Goal: Browse casually

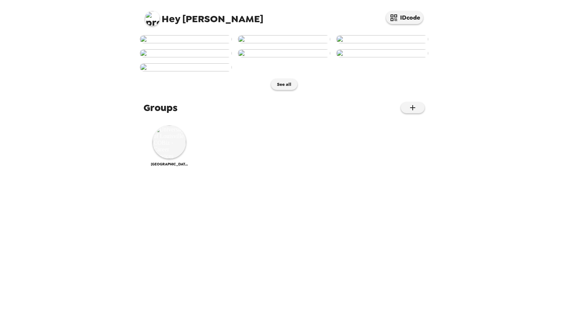
scroll to position [175, 0]
click at [180, 159] on img at bounding box center [169, 141] width 33 height 33
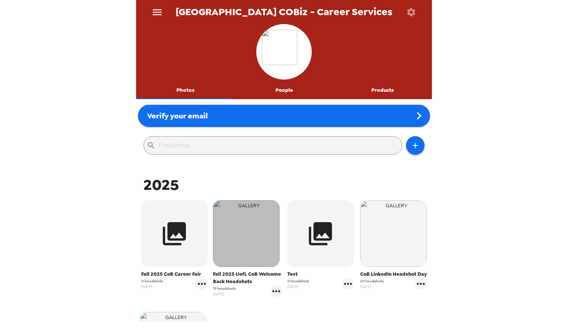
click at [241, 249] on img "button" at bounding box center [246, 233] width 67 height 67
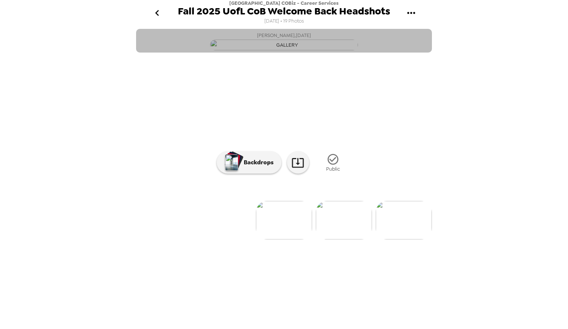
click at [284, 50] on img "button" at bounding box center [284, 45] width 148 height 11
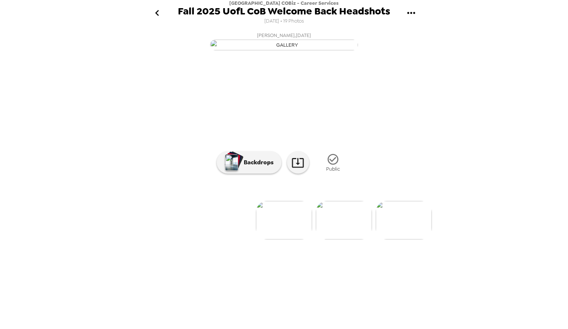
click at [234, 176] on div "Backdrops Public" at bounding box center [284, 163] width 135 height 28
click at [239, 173] on button "Backdrops" at bounding box center [249, 162] width 65 height 22
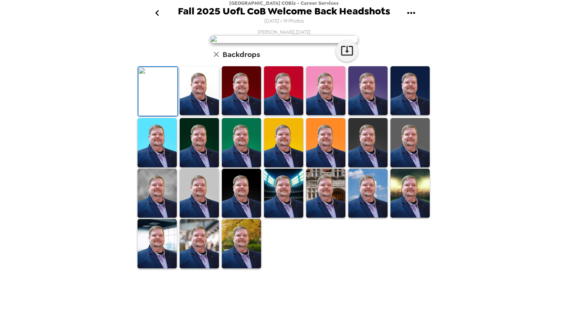
scroll to position [115, 0]
click at [223, 268] on img at bounding box center [241, 243] width 39 height 49
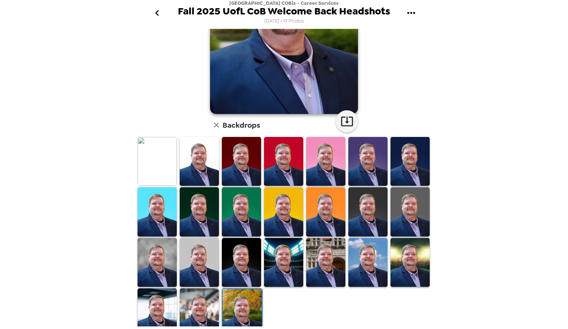
scroll to position [114, 0]
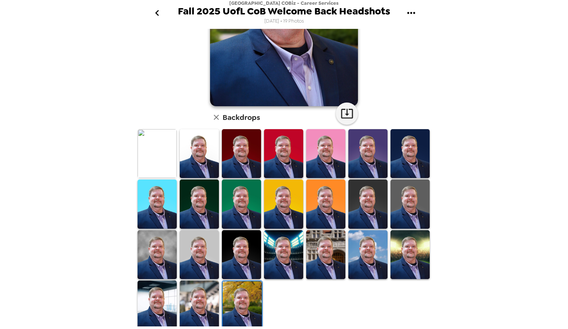
click at [275, 244] on img at bounding box center [283, 254] width 39 height 49
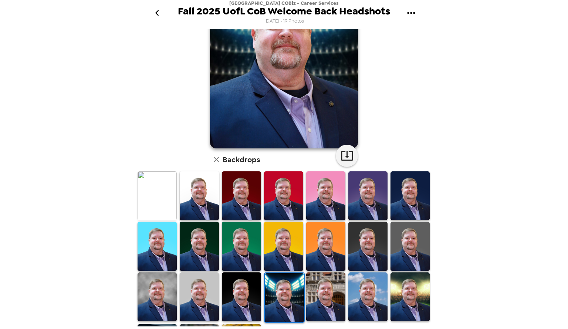
scroll to position [0, 0]
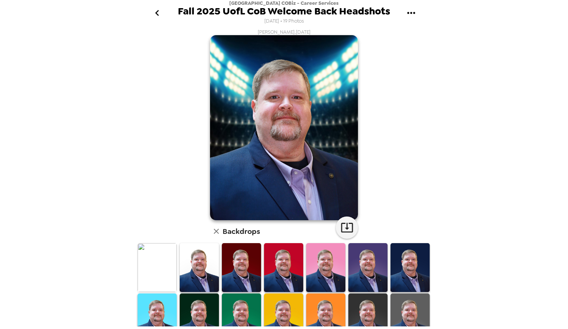
click at [189, 250] on img at bounding box center [199, 267] width 39 height 49
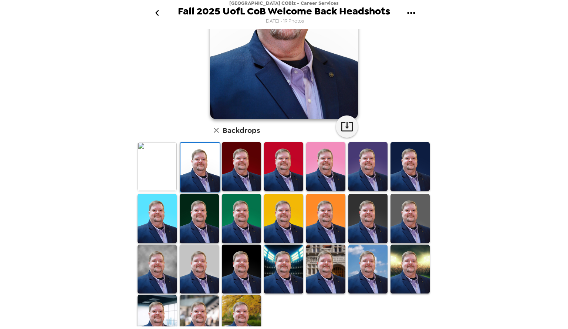
scroll to position [115, 0]
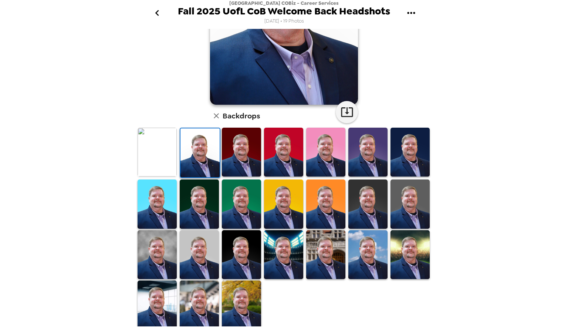
click at [367, 205] on img at bounding box center [367, 203] width 39 height 49
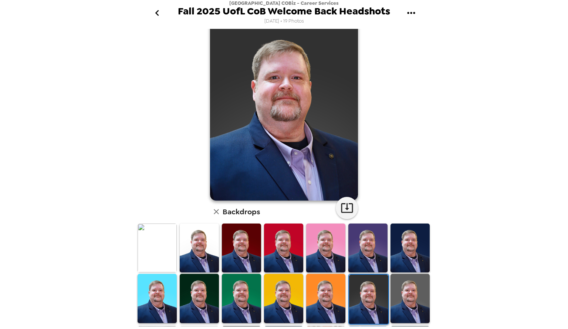
scroll to position [0, 0]
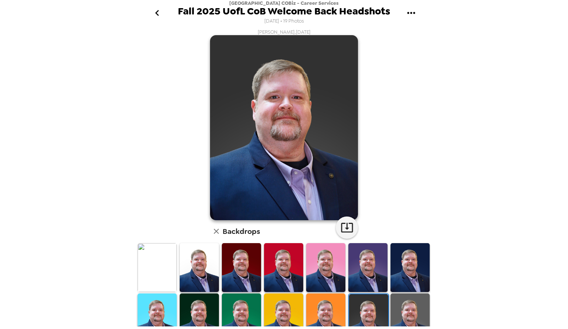
click at [332, 300] on img at bounding box center [325, 317] width 39 height 49
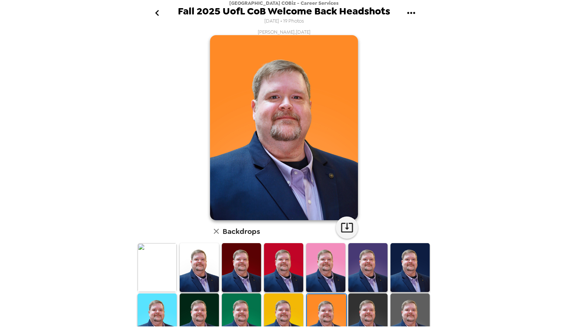
click at [368, 299] on img at bounding box center [367, 317] width 39 height 49
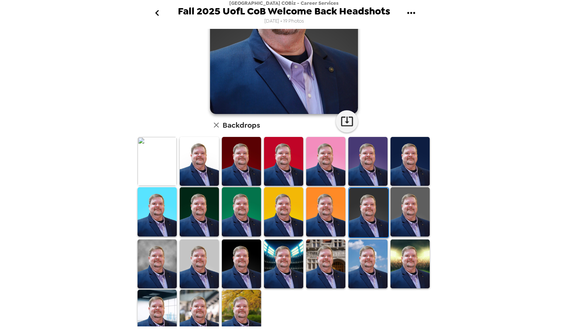
scroll to position [115, 0]
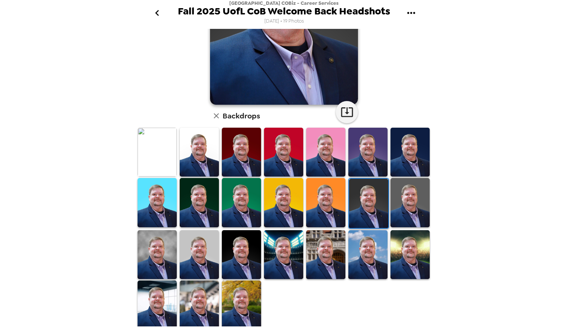
click at [378, 235] on img at bounding box center [367, 254] width 39 height 49
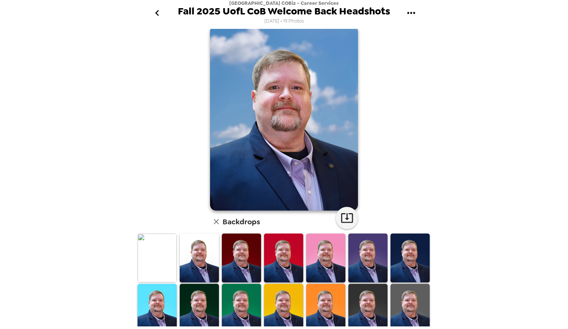
scroll to position [0, 0]
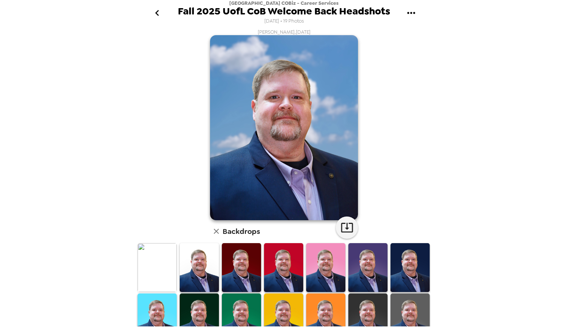
click at [377, 304] on img at bounding box center [367, 317] width 39 height 49
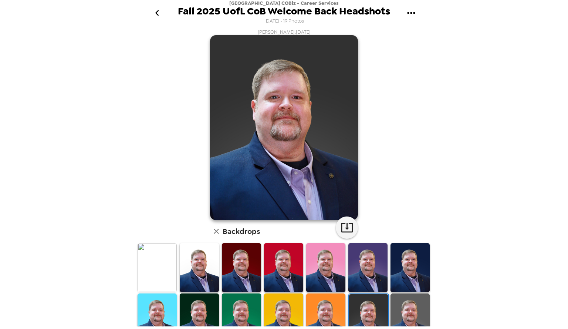
click at [167, 247] on img at bounding box center [157, 267] width 39 height 49
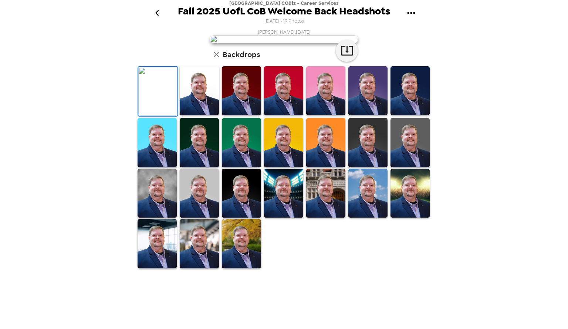
click at [256, 115] on img at bounding box center [241, 90] width 39 height 49
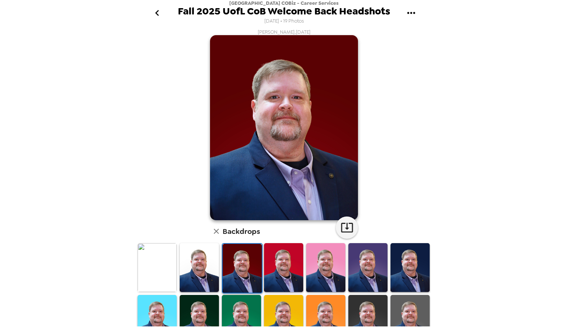
click at [290, 303] on img at bounding box center [283, 319] width 39 height 49
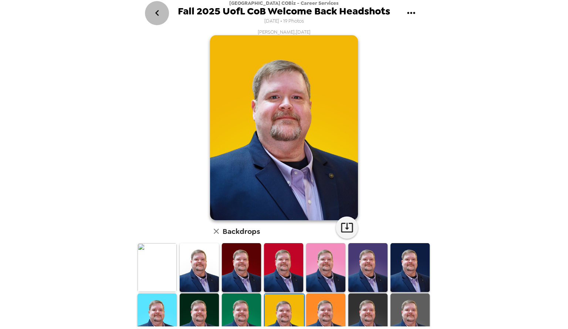
click at [156, 15] on icon "go back" at bounding box center [157, 13] width 12 height 12
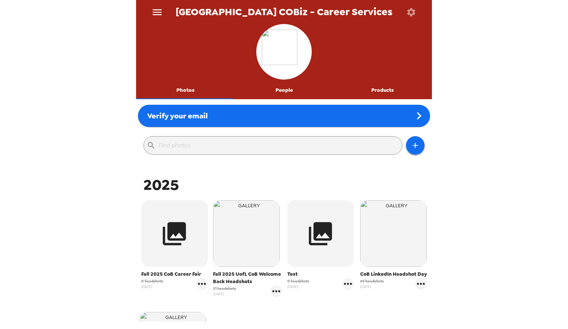
click at [232, 276] on span "Fall 2025 UofL CoB Welcome Back Headshots" at bounding box center [248, 277] width 70 height 15
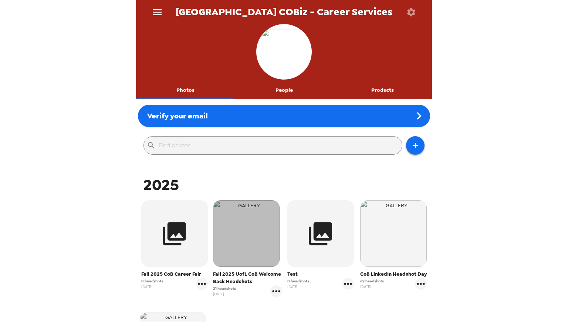
click at [232, 263] on img "button" at bounding box center [246, 233] width 67 height 67
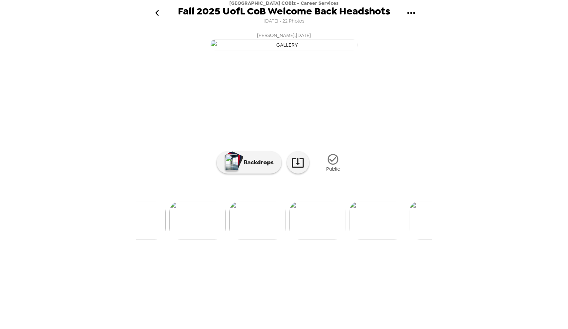
scroll to position [0, 276]
click at [314, 239] on img at bounding box center [307, 220] width 56 height 38
click at [223, 239] on img at bounding box center [225, 220] width 56 height 38
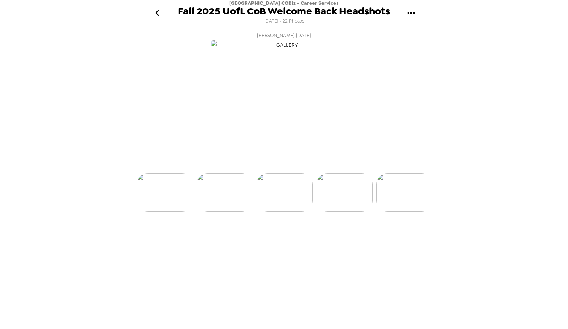
scroll to position [0, 239]
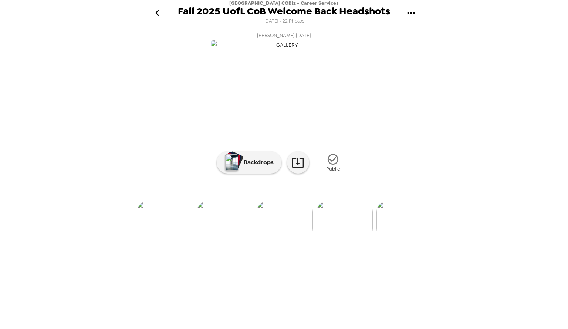
click at [219, 239] on img at bounding box center [225, 220] width 56 height 38
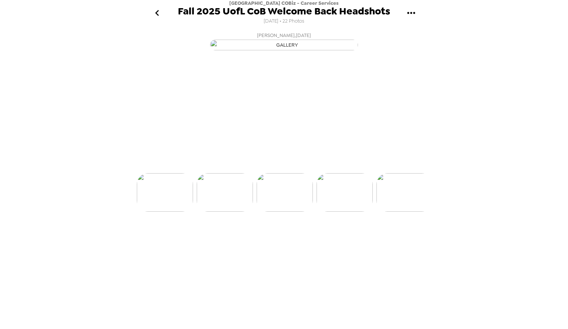
scroll to position [0, 179]
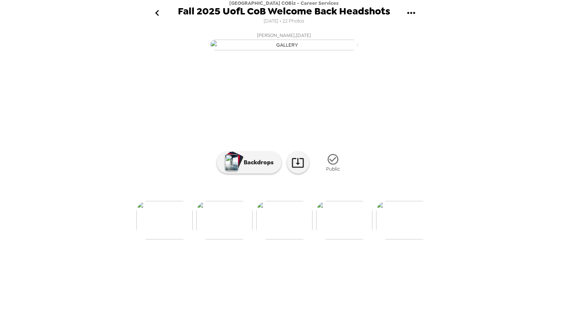
click at [330, 239] on img at bounding box center [344, 220] width 56 height 38
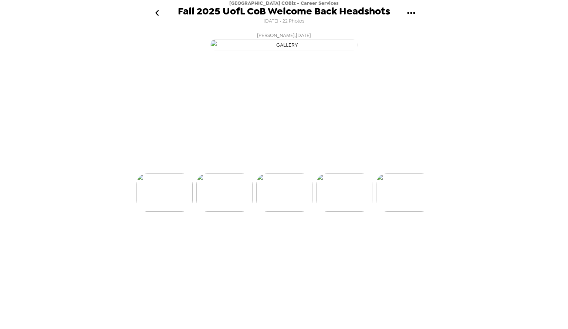
scroll to position [0, 239]
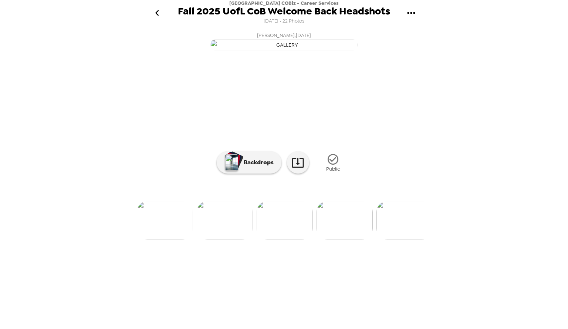
click at [350, 239] on div at bounding box center [284, 207] width 296 height 63
click at [350, 239] on img at bounding box center [345, 220] width 56 height 38
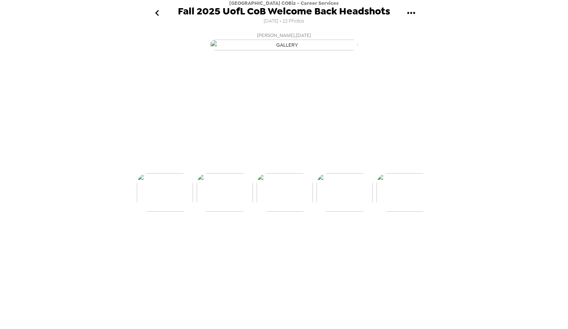
scroll to position [0, 299]
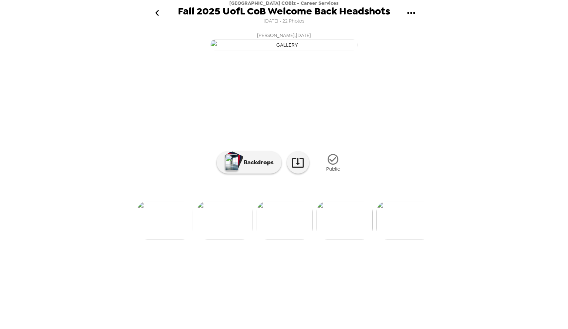
click at [364, 239] on img at bounding box center [345, 220] width 56 height 38
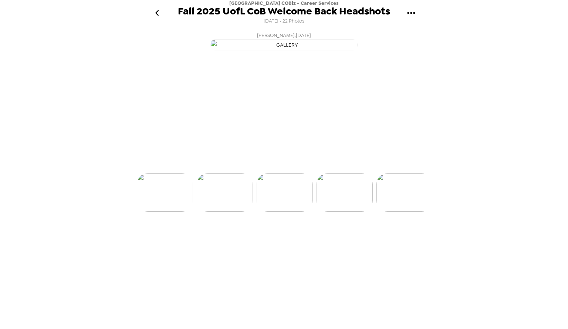
scroll to position [0, 359]
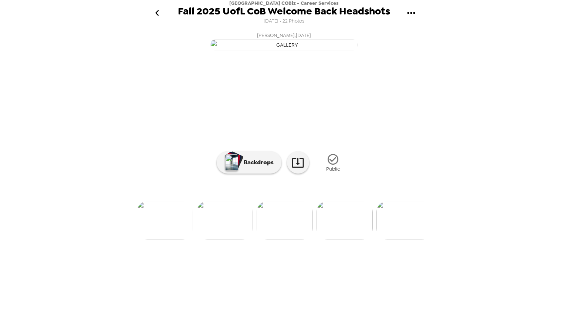
click at [392, 239] on img at bounding box center [405, 220] width 56 height 38
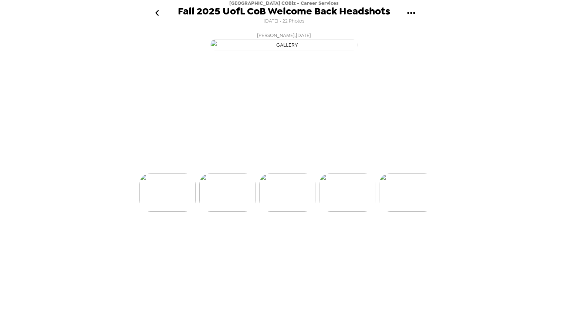
scroll to position [0, 478]
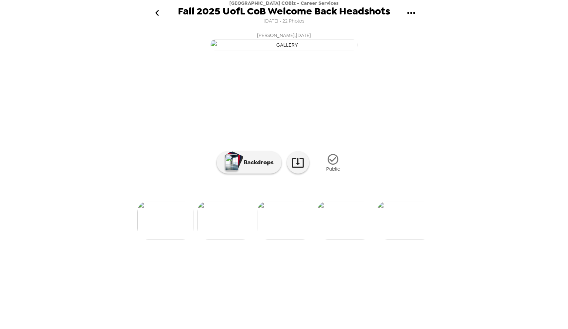
click at [171, 239] on img at bounding box center [165, 220] width 56 height 38
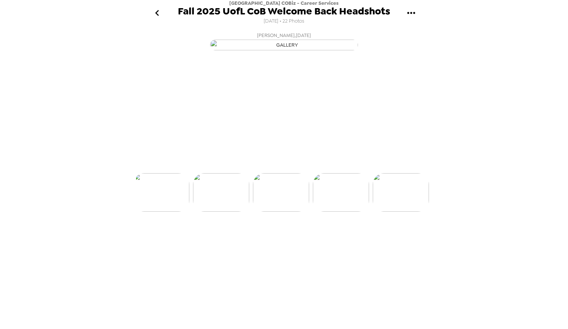
scroll to position [0, 359]
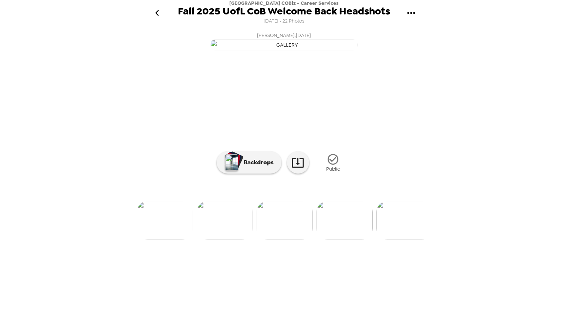
click at [231, 239] on img at bounding box center [225, 220] width 56 height 38
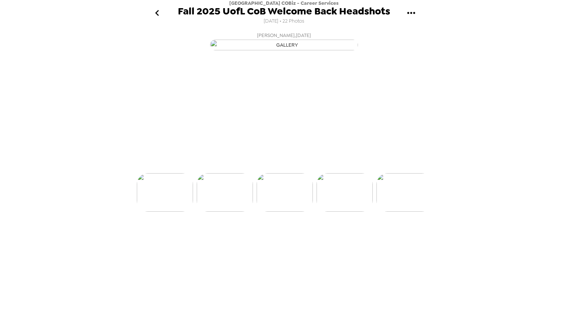
scroll to position [0, 299]
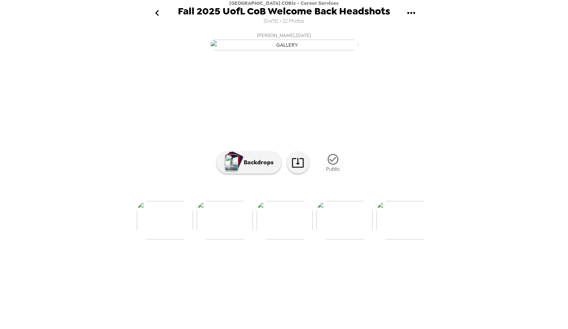
click at [174, 239] on img at bounding box center [165, 220] width 56 height 38
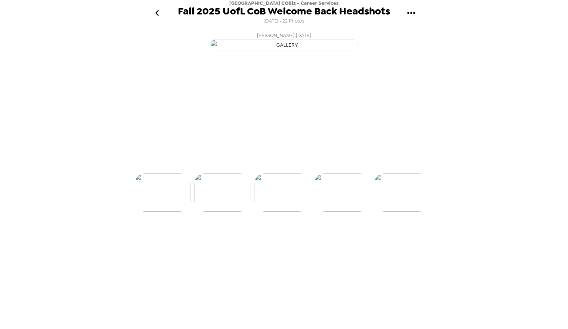
scroll to position [0, 179]
